Goal: Task Accomplishment & Management: Manage account settings

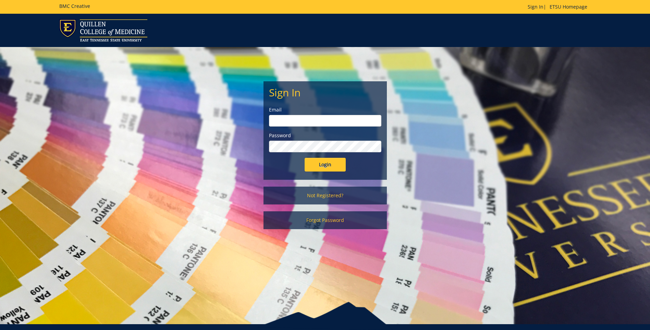
type input "[EMAIL_ADDRESS][DOMAIN_NAME]"
click at [323, 165] on input "Login" at bounding box center [325, 165] width 41 height 14
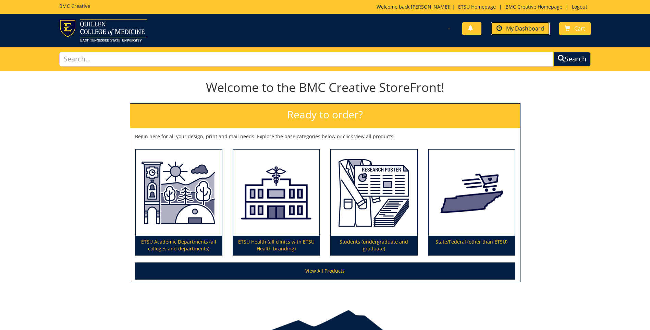
click at [527, 26] on span "My Dashboard" at bounding box center [525, 29] width 38 height 8
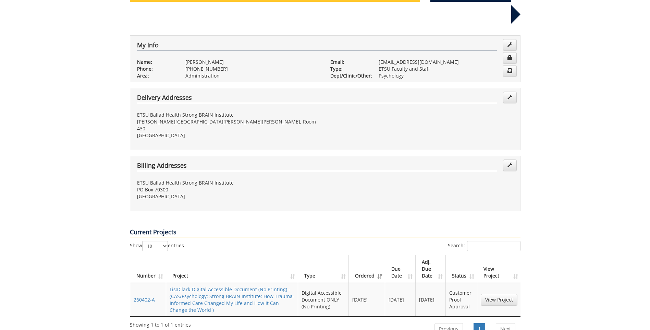
scroll to position [103, 0]
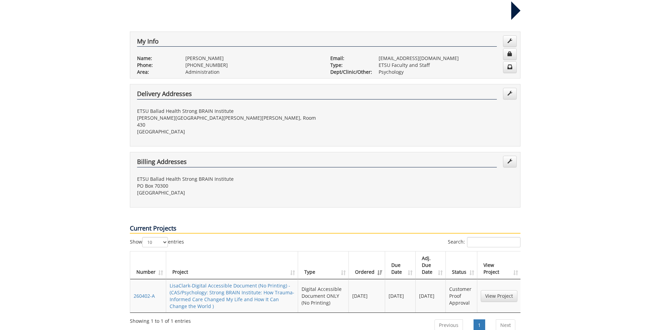
click at [465, 279] on td "Customer Proof Approval" at bounding box center [461, 295] width 31 height 33
click at [497, 290] on link "View Project" at bounding box center [499, 296] width 37 height 12
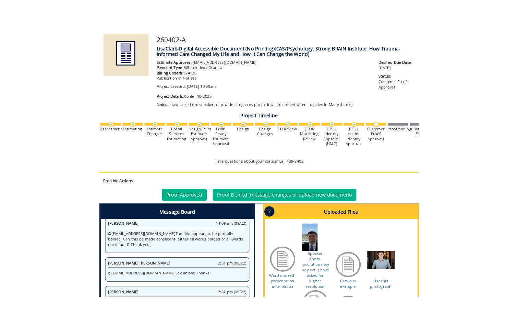
scroll to position [137, 0]
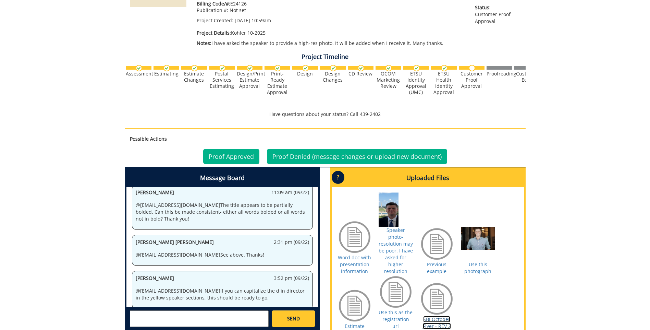
click at [436, 316] on link "SBI October Flyer - REV 2" at bounding box center [437, 322] width 28 height 13
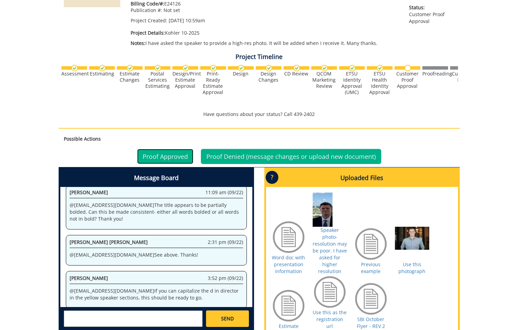
click at [182, 156] on link "Proof Approved" at bounding box center [165, 156] width 56 height 15
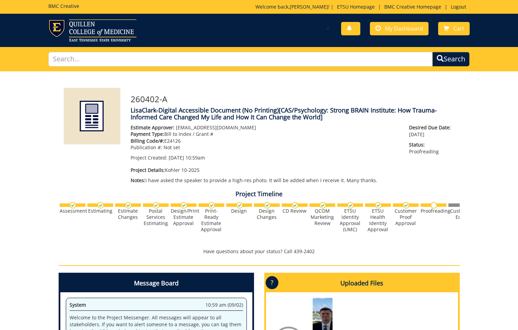
scroll to position [290, 0]
